Goal: Check status: Check status

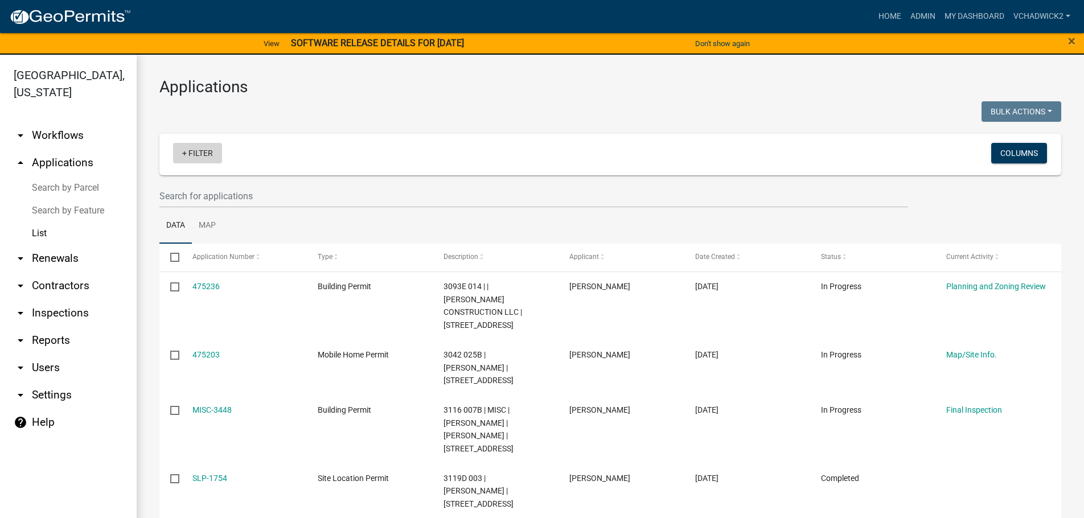
click at [201, 154] on link "+ Filter" at bounding box center [197, 153] width 49 height 20
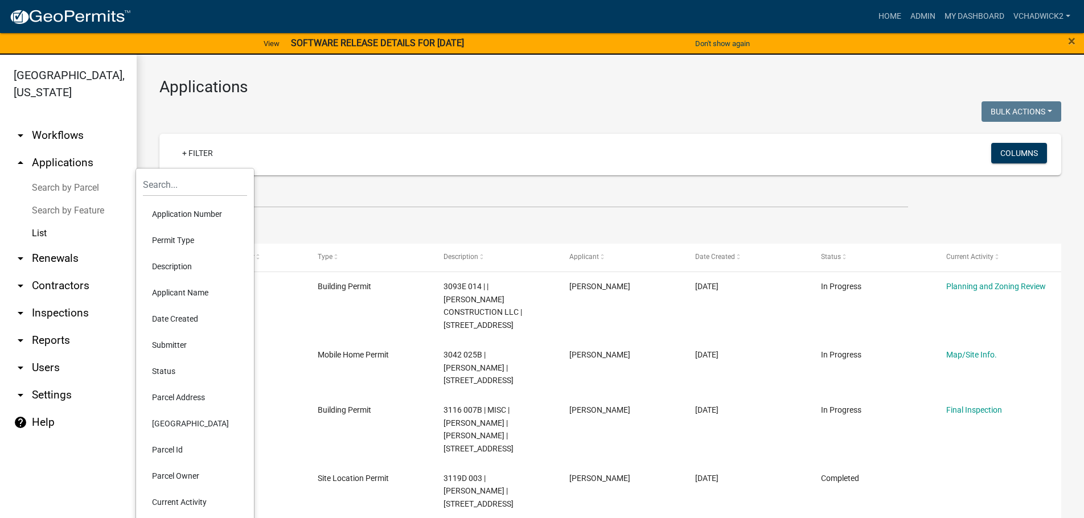
click at [291, 107] on div at bounding box center [380, 112] width 459 height 23
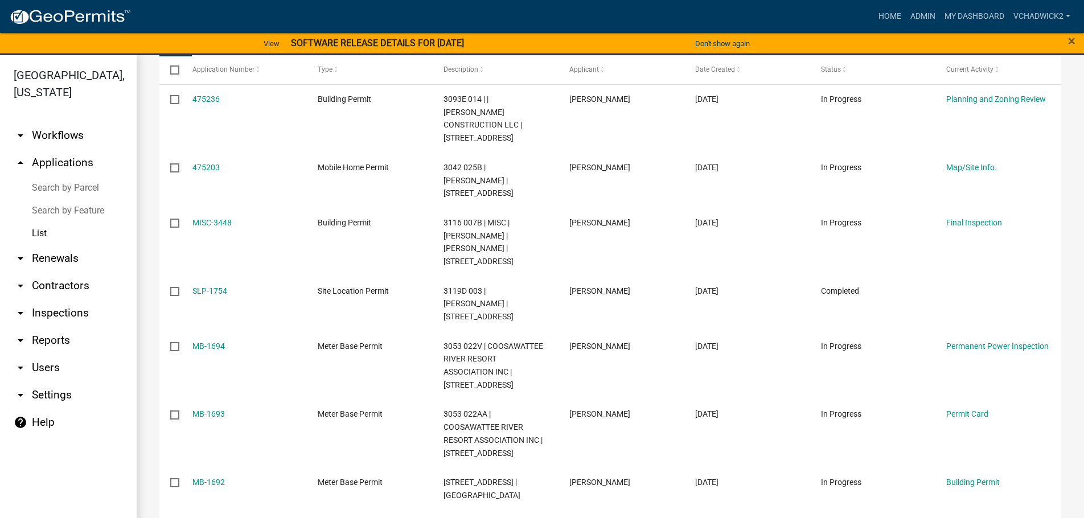
scroll to position [195, 0]
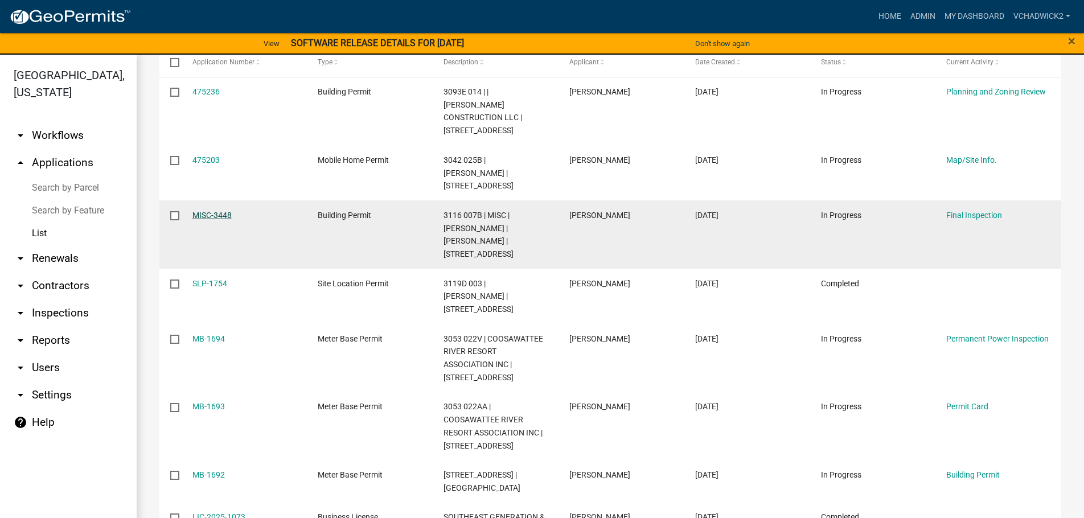
click at [206, 211] on link "MISC-3448" at bounding box center [211, 215] width 39 height 9
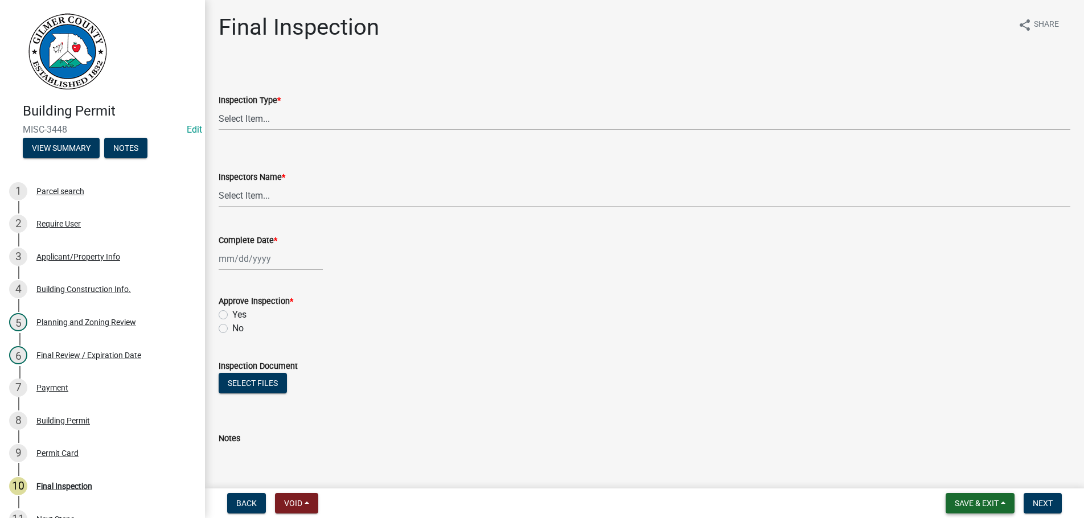
click at [982, 511] on button "Save & Exit" at bounding box center [979, 503] width 69 height 20
click at [956, 470] on button "Save & Exit" at bounding box center [968, 473] width 91 height 27
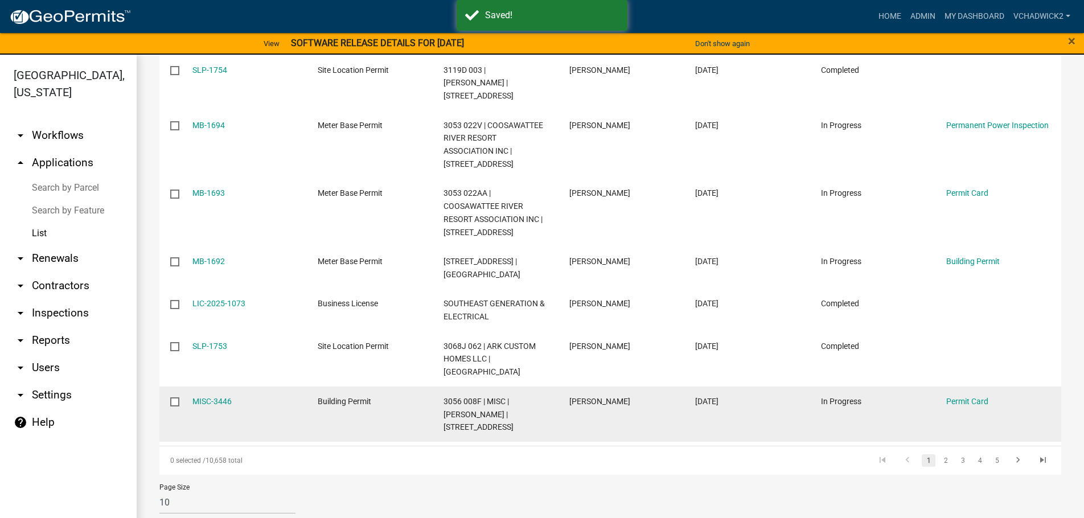
scroll to position [409, 0]
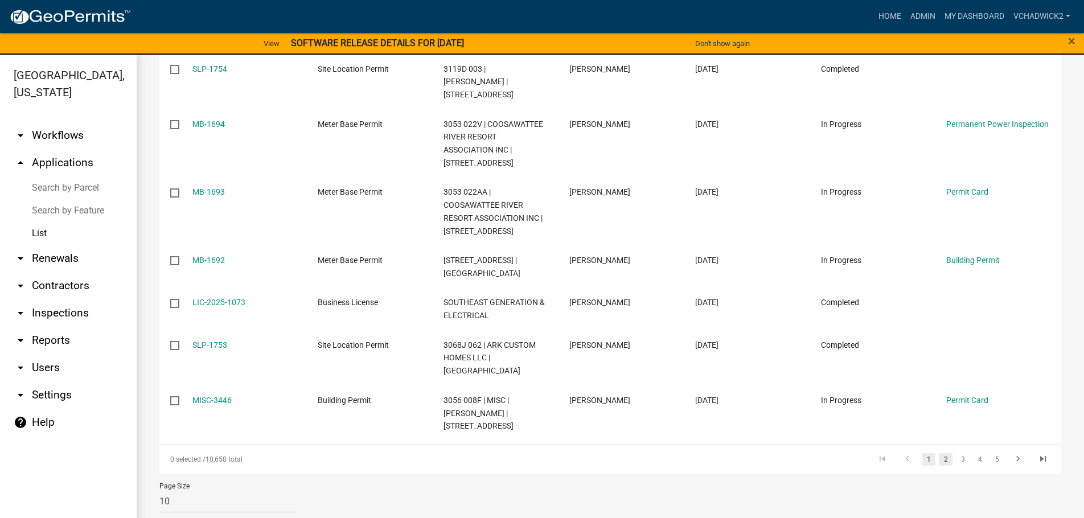
click at [942, 453] on link "2" at bounding box center [946, 459] width 14 height 13
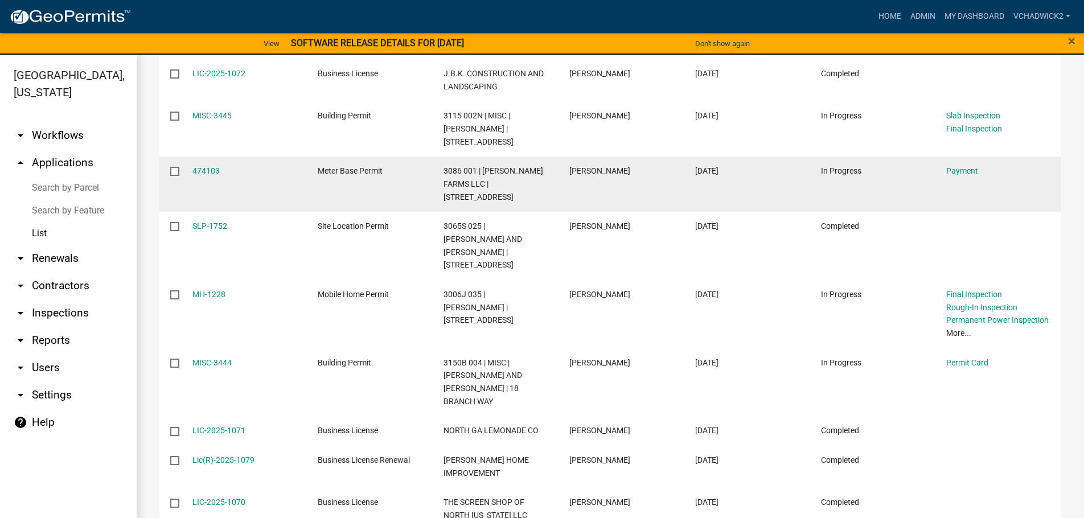
scroll to position [332, 0]
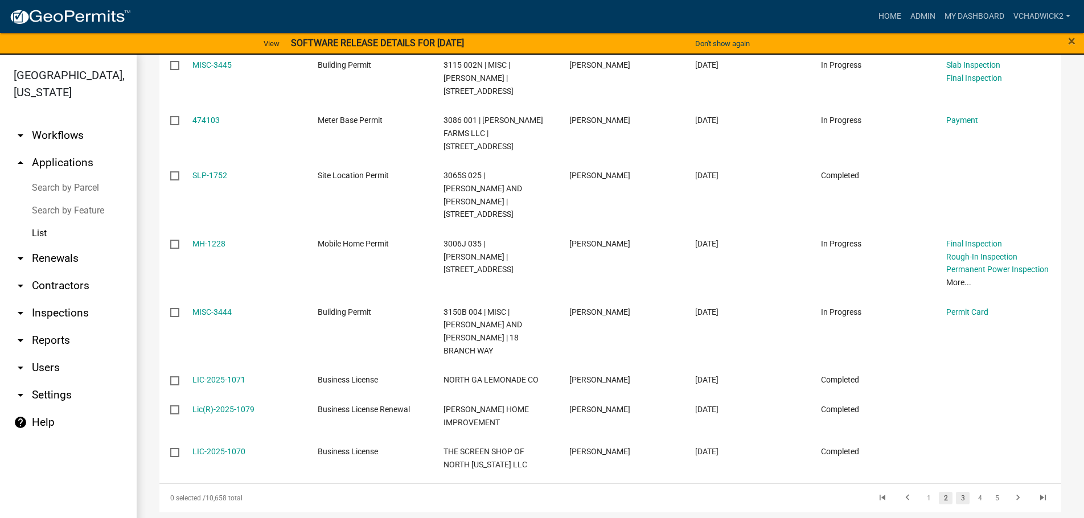
click at [962, 492] on link "3" at bounding box center [963, 498] width 14 height 13
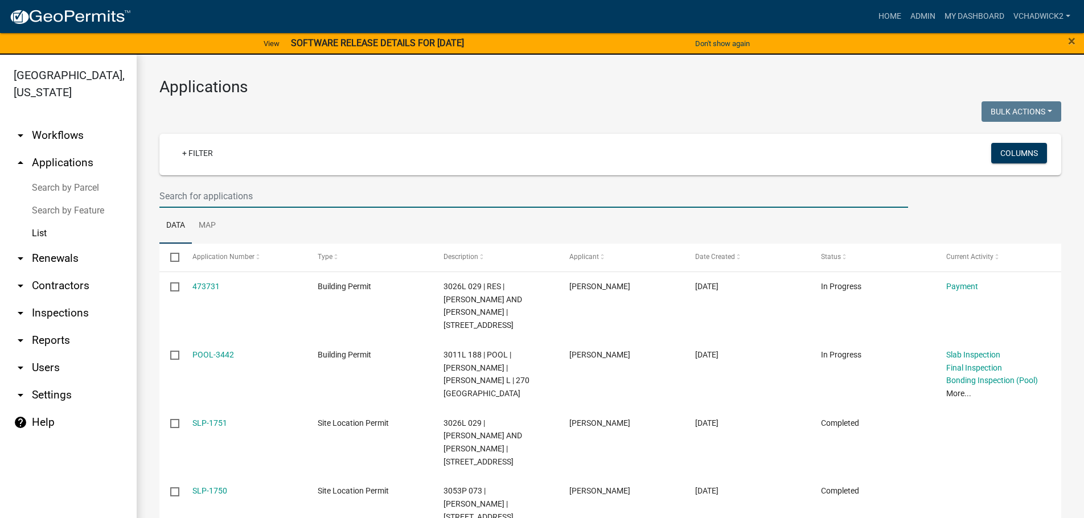
click at [257, 195] on input "text" at bounding box center [533, 195] width 748 height 23
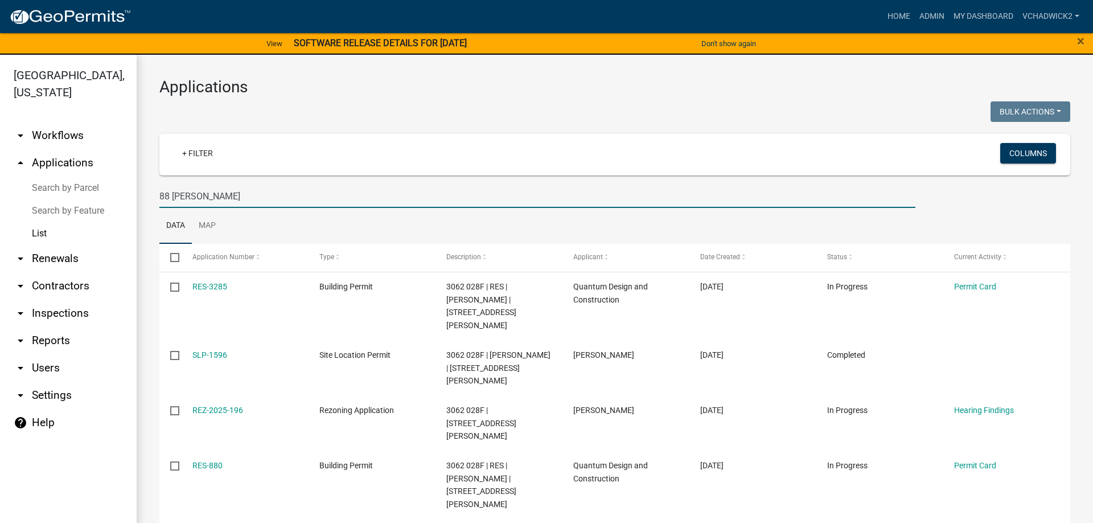
drag, startPoint x: 214, startPoint y: 196, endPoint x: 0, endPoint y: 185, distance: 214.3
click at [159, 185] on input "88 [PERSON_NAME]" at bounding box center [537, 195] width 756 height 23
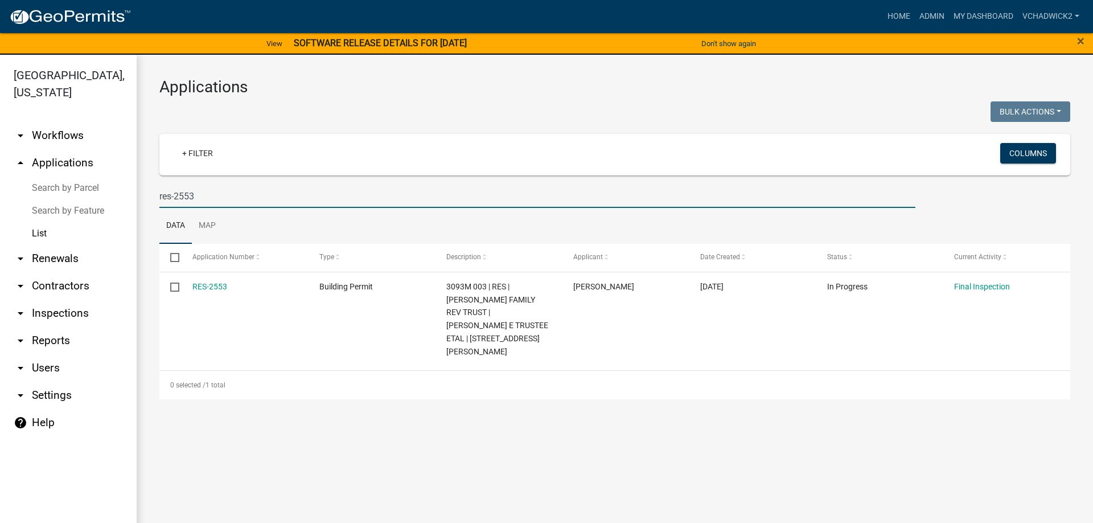
type input "res-2553"
drag, startPoint x: 216, startPoint y: 192, endPoint x: 0, endPoint y: 188, distance: 215.8
click at [159, 188] on input "res-2553" at bounding box center [537, 195] width 756 height 23
